Goal: Transaction & Acquisition: Book appointment/travel/reservation

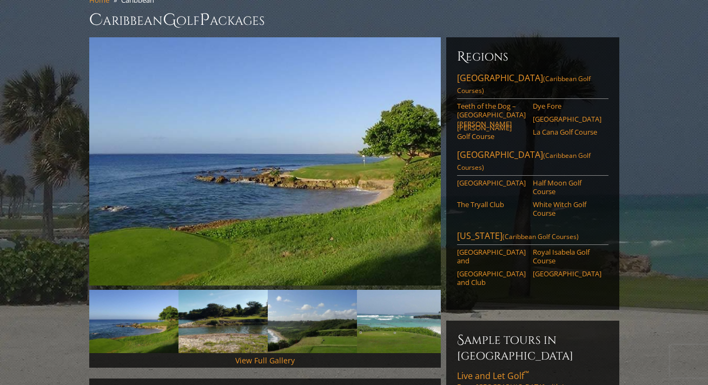
scroll to position [113, 0]
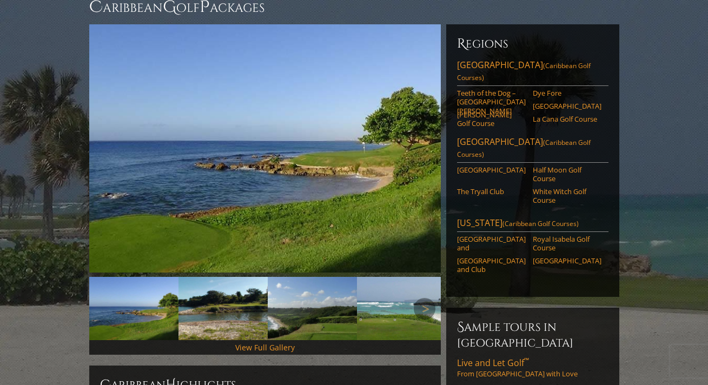
click at [139, 302] on img at bounding box center [133, 308] width 89 height 63
click at [199, 307] on img at bounding box center [222, 308] width 89 height 63
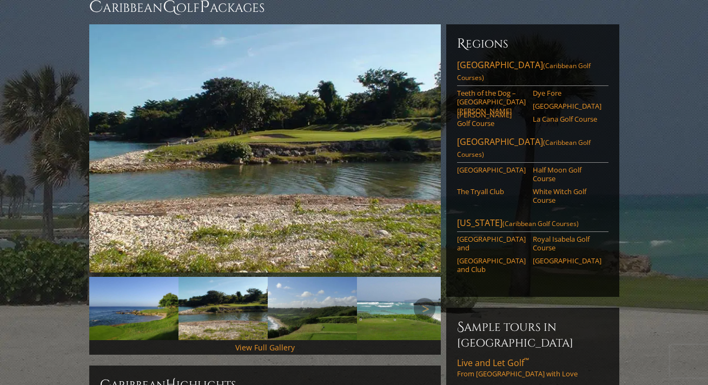
click at [323, 286] on img at bounding box center [312, 308] width 89 height 63
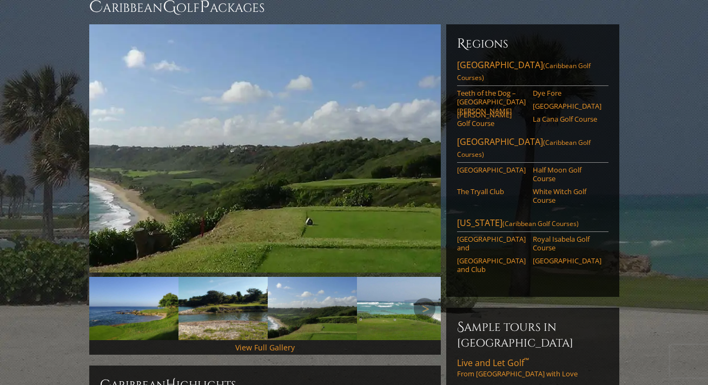
click at [384, 295] on img at bounding box center [401, 308] width 89 height 63
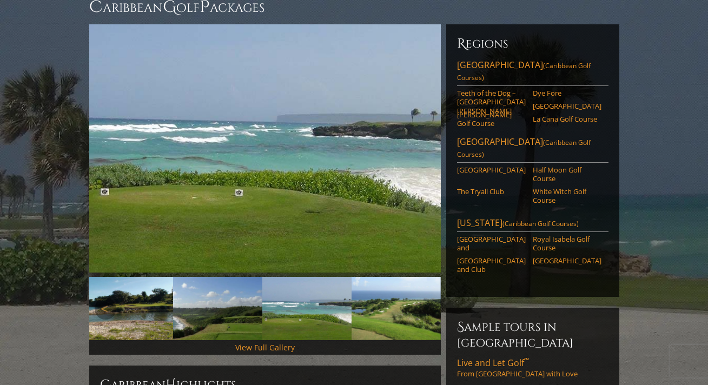
click at [389, 303] on img at bounding box center [395, 308] width 89 height 63
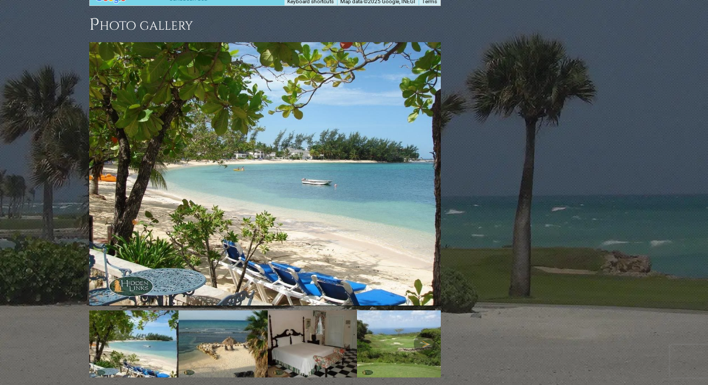
scroll to position [1157, 0]
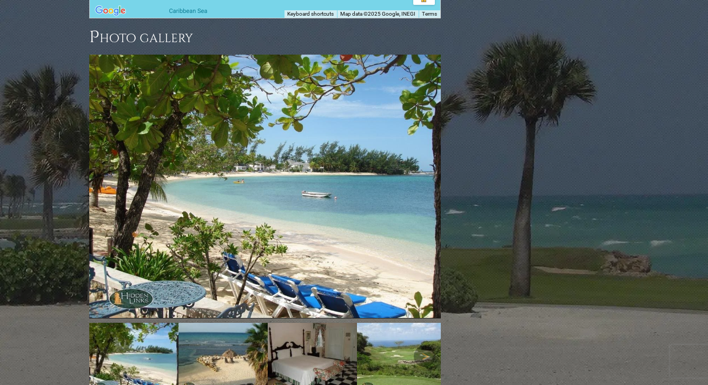
click at [233, 323] on img at bounding box center [222, 356] width 89 height 67
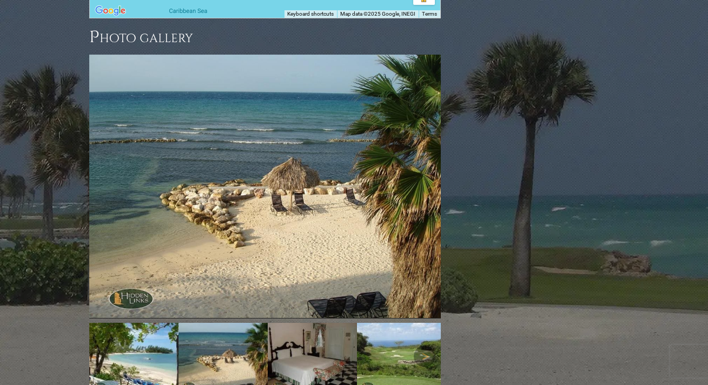
click at [303, 323] on img at bounding box center [312, 356] width 89 height 67
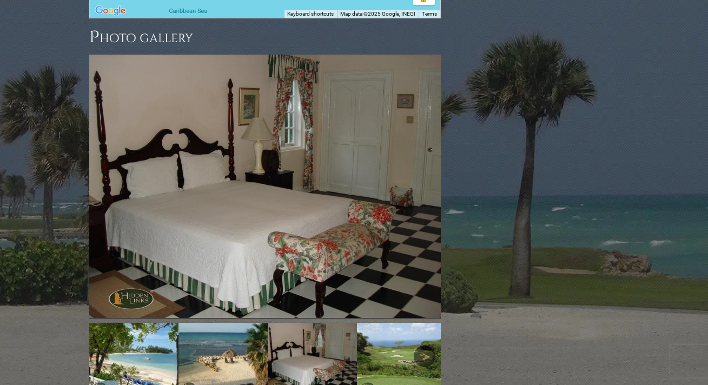
click at [414, 346] on link "Next" at bounding box center [425, 357] width 22 height 22
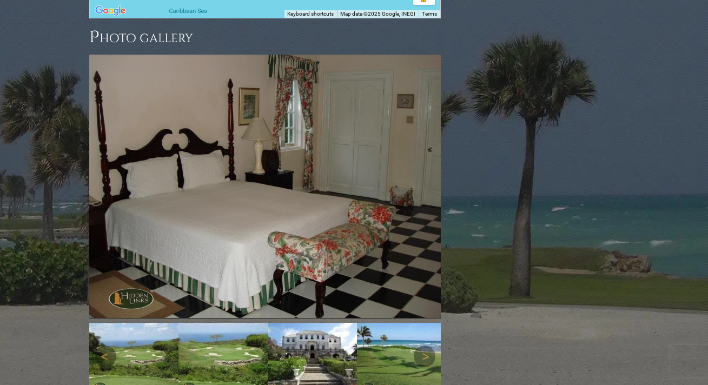
click at [142, 323] on img at bounding box center [133, 356] width 89 height 67
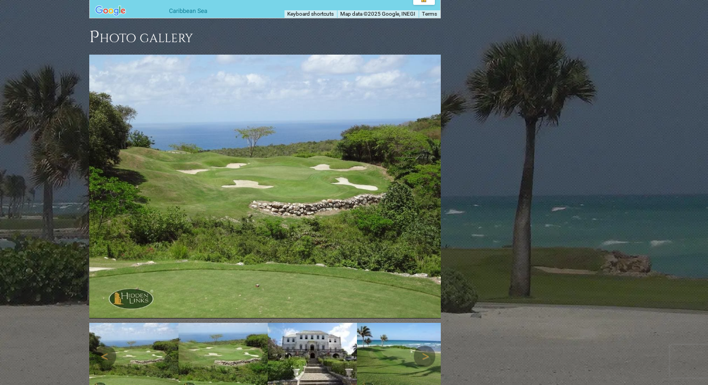
click at [228, 323] on img at bounding box center [222, 356] width 89 height 67
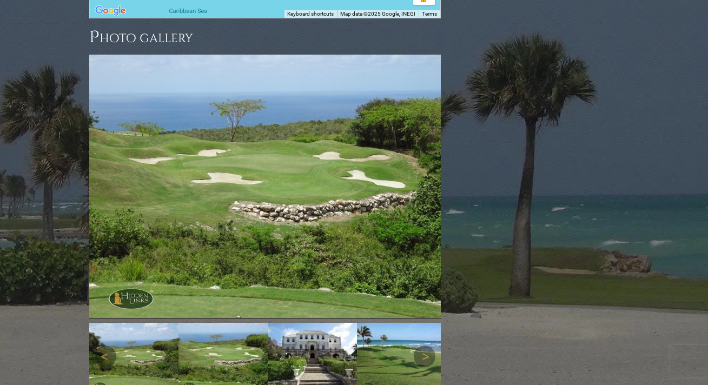
click at [334, 323] on img at bounding box center [312, 356] width 89 height 67
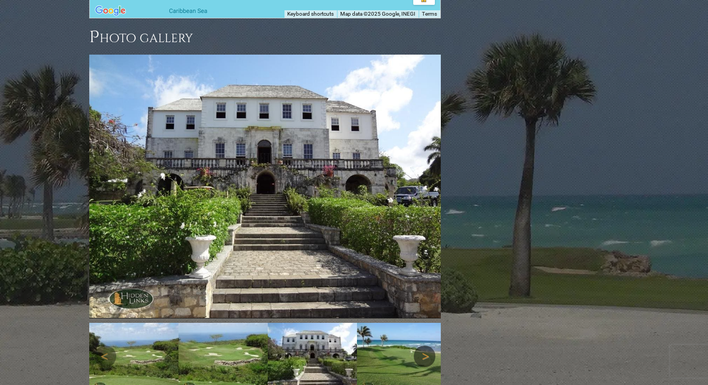
click at [416, 346] on link "Next" at bounding box center [425, 357] width 22 height 22
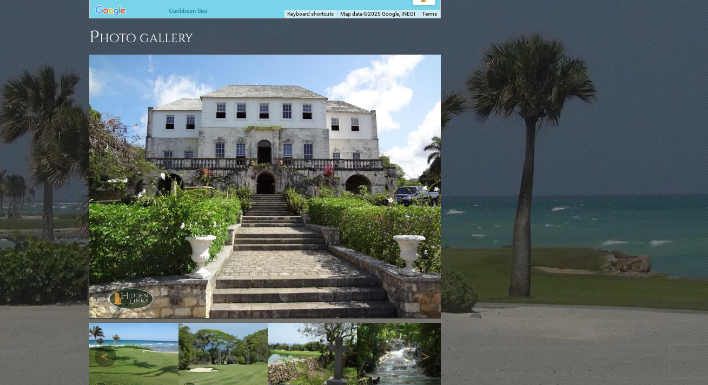
click at [380, 323] on img at bounding box center [401, 356] width 89 height 67
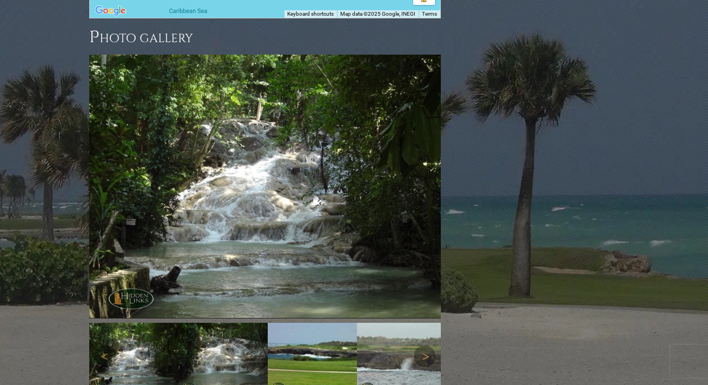
click at [380, 323] on img at bounding box center [401, 356] width 89 height 67
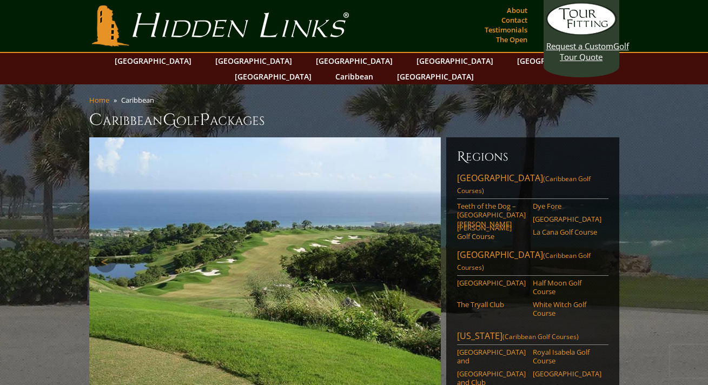
scroll to position [0, 0]
click at [511, 59] on link "[GEOGRAPHIC_DATA]" at bounding box center [555, 61] width 88 height 16
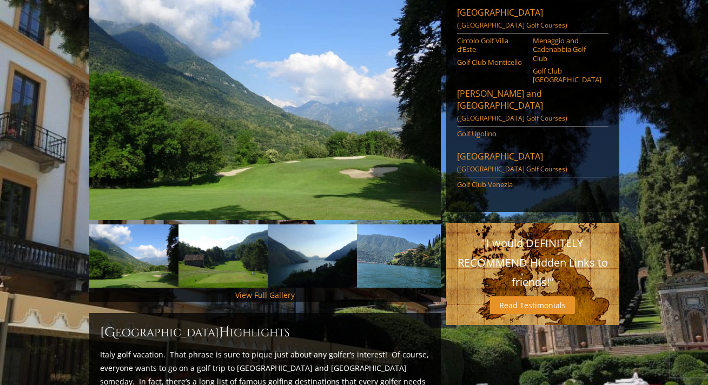
scroll to position [166, 0]
click at [223, 229] on img at bounding box center [222, 255] width 89 height 63
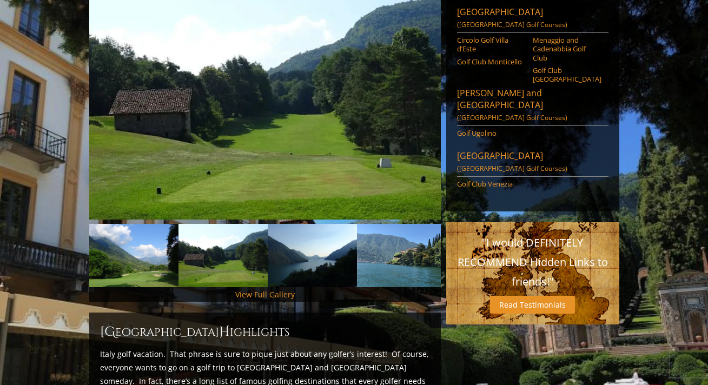
click at [301, 242] on img at bounding box center [312, 255] width 89 height 63
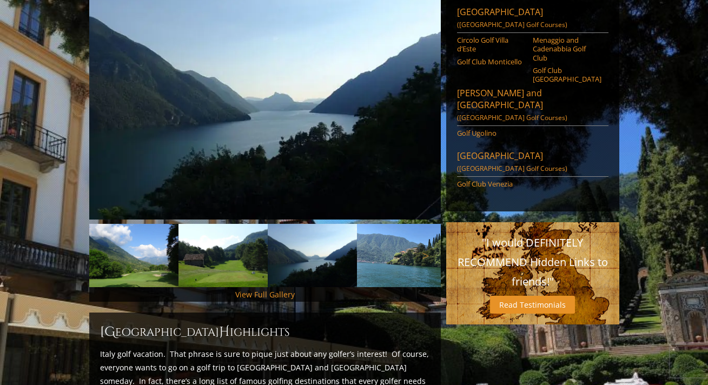
click at [411, 255] on img at bounding box center [401, 255] width 89 height 63
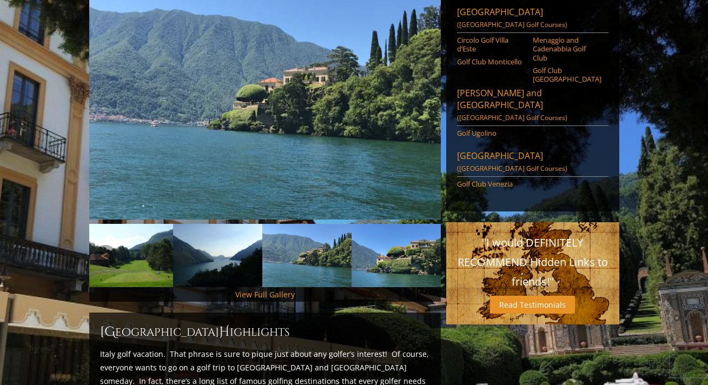
click at [406, 243] on img at bounding box center [395, 255] width 89 height 63
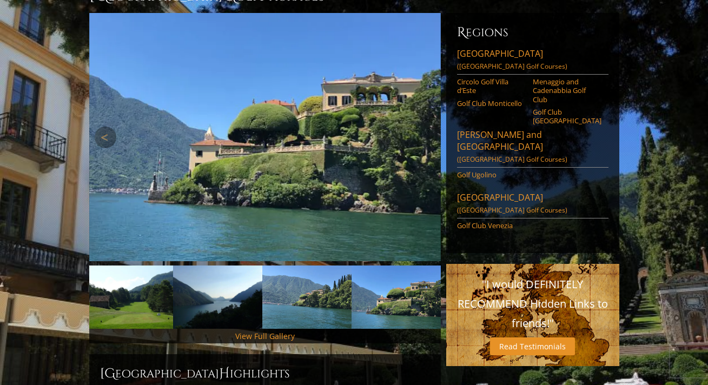
scroll to position [124, 0]
click at [482, 221] on link "Golf Club Venezia" at bounding box center [491, 225] width 69 height 9
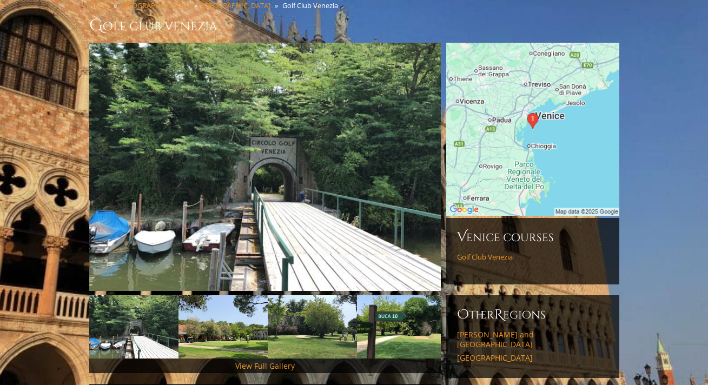
scroll to position [97, 0]
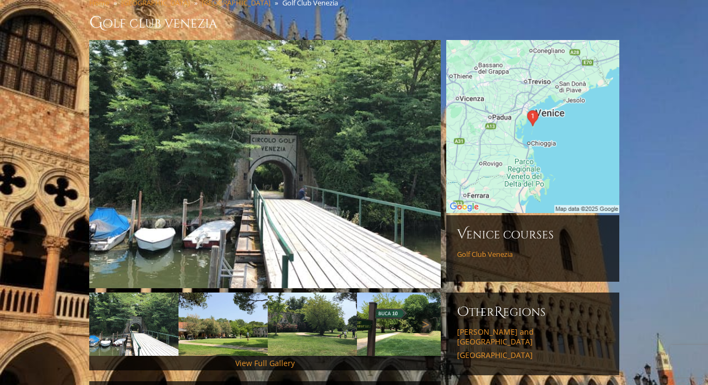
click at [234, 310] on img at bounding box center [222, 324] width 89 height 63
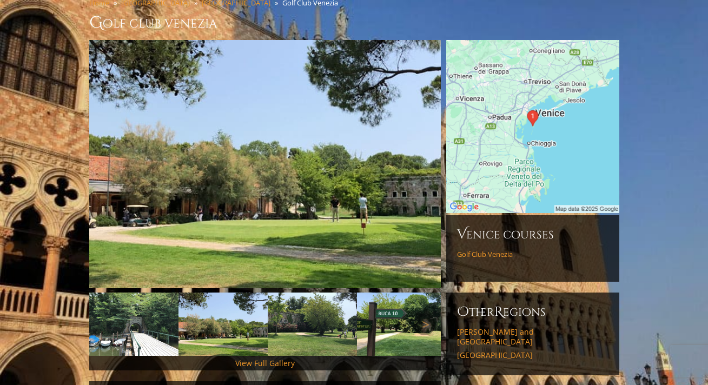
click at [278, 322] on img at bounding box center [312, 324] width 89 height 63
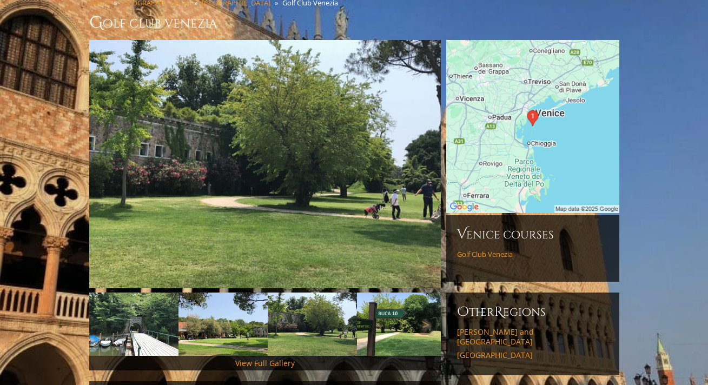
click at [278, 322] on img at bounding box center [312, 324] width 89 height 63
click at [399, 317] on img at bounding box center [401, 324] width 89 height 63
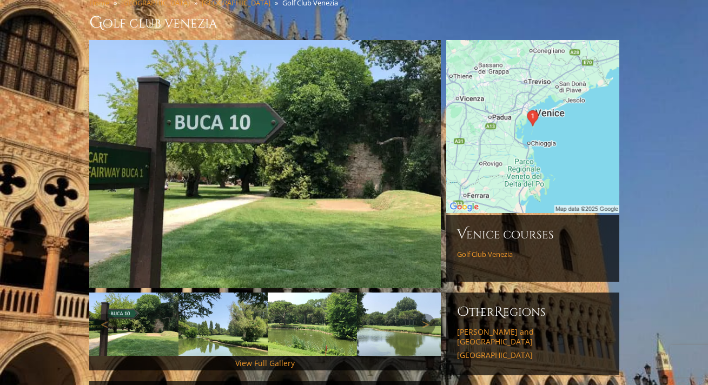
click at [238, 311] on img at bounding box center [222, 324] width 89 height 63
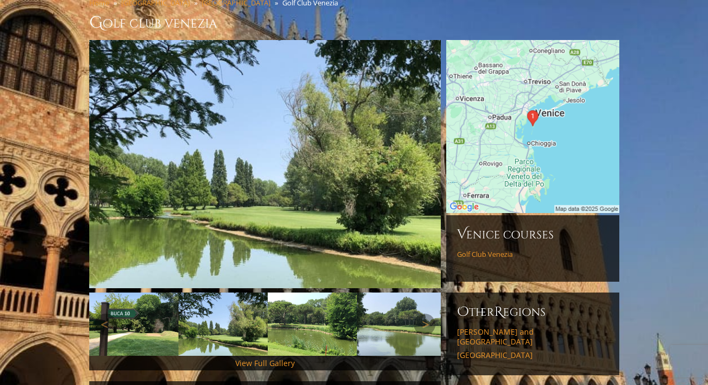
click at [315, 301] on img at bounding box center [312, 324] width 89 height 63
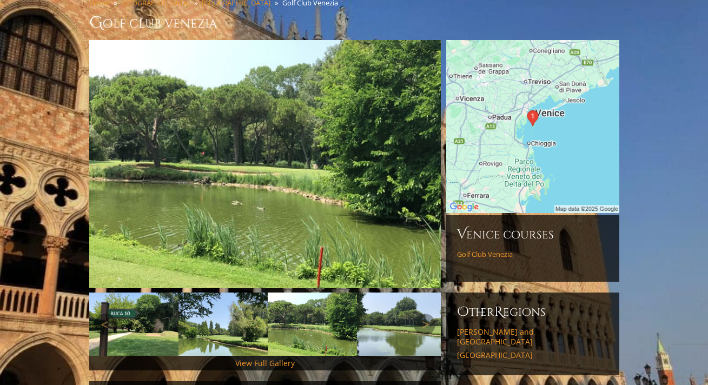
click at [401, 303] on img at bounding box center [401, 324] width 89 height 63
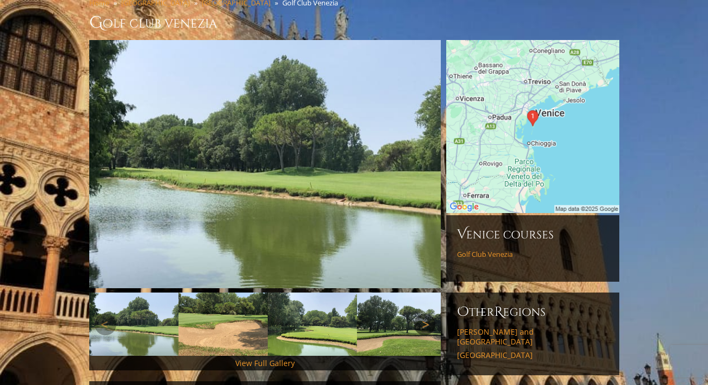
click at [428, 314] on link "Next" at bounding box center [425, 325] width 22 height 22
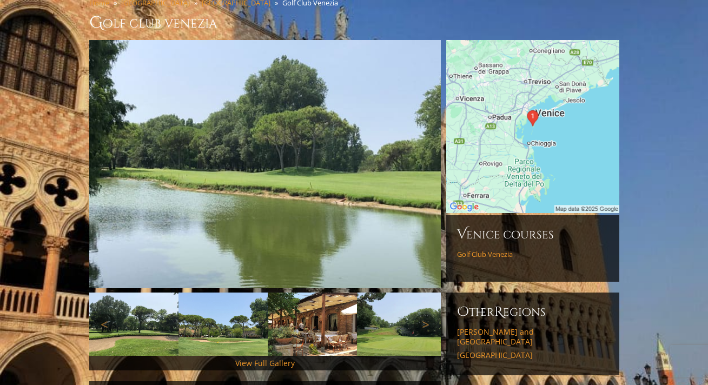
click at [381, 318] on img at bounding box center [401, 324] width 89 height 63
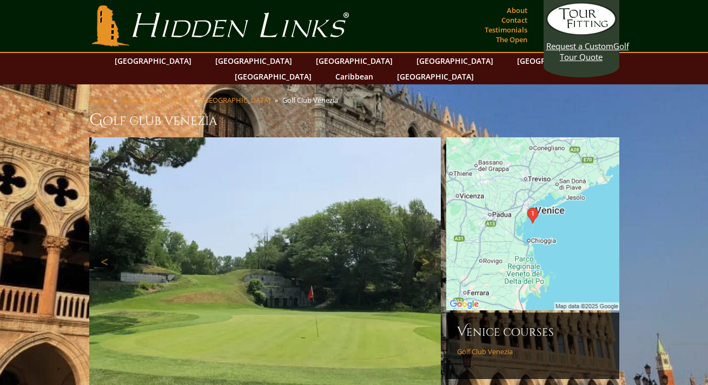
scroll to position [0, 0]
